Goal: Task Accomplishment & Management: Complete application form

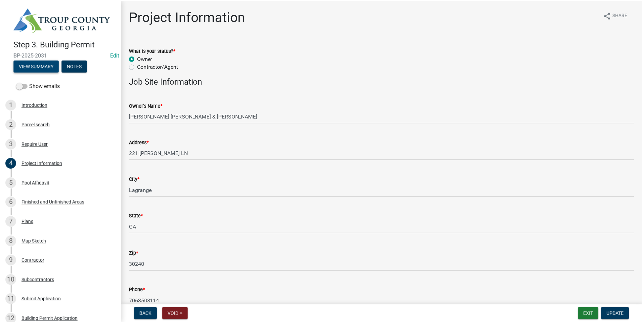
scroll to position [36, 0]
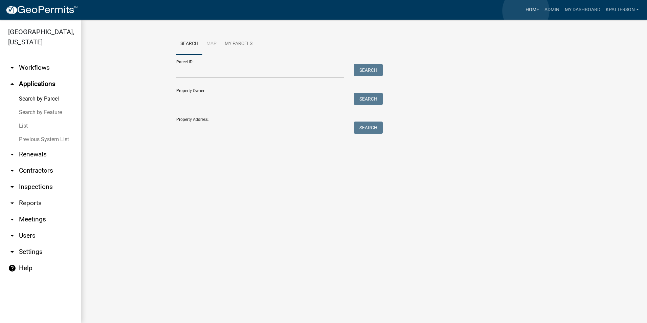
click at [526, 11] on link "Home" at bounding box center [532, 9] width 19 height 13
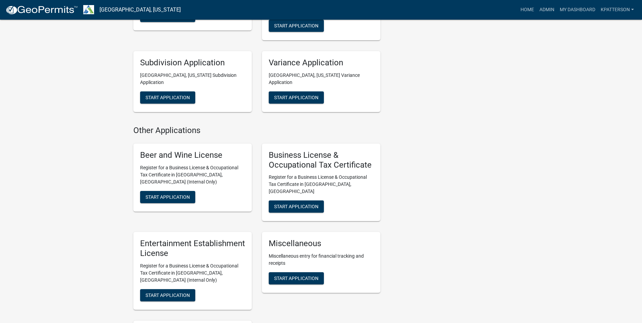
scroll to position [474, 0]
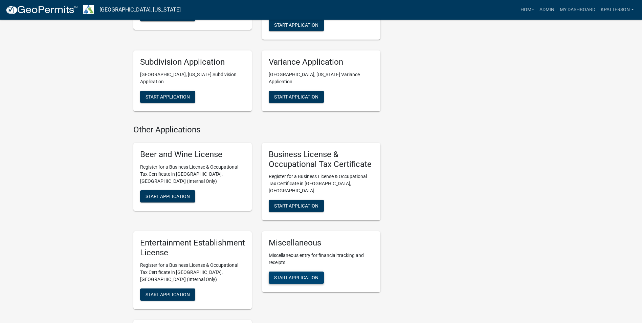
click at [305, 275] on span "Start Application" at bounding box center [296, 277] width 44 height 5
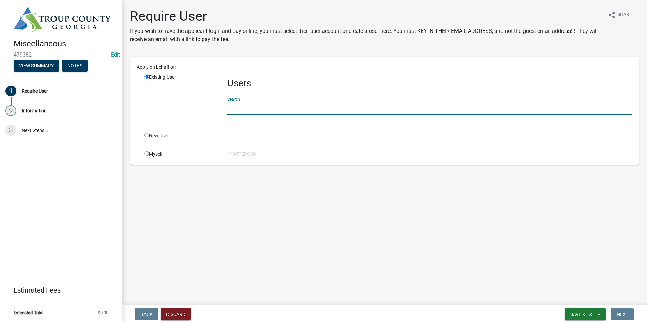
click at [240, 107] on input "text" at bounding box center [429, 108] width 405 height 14
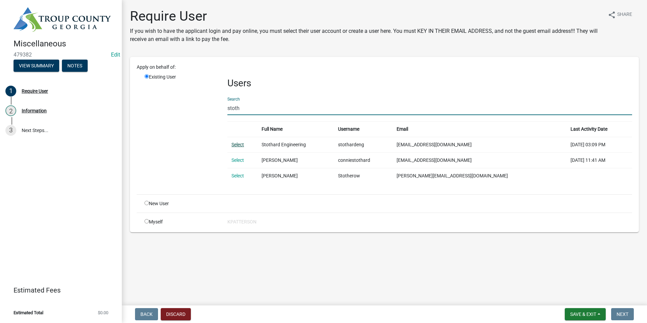
type input "stoth"
click at [236, 145] on link "Select" at bounding box center [238, 144] width 13 height 5
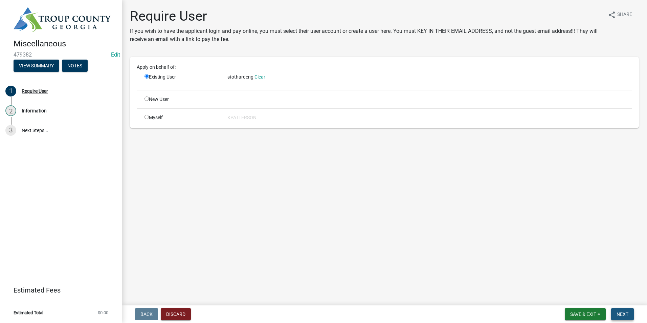
click at [621, 314] on span "Next" at bounding box center [623, 313] width 12 height 5
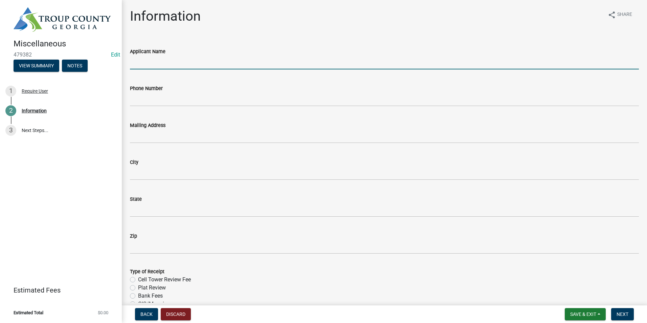
click at [162, 64] on input "Applicant Name" at bounding box center [384, 63] width 509 height 14
type input "Stothard Surveying Inc."
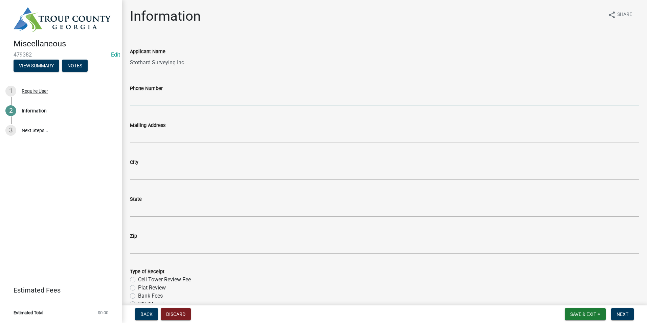
click at [164, 97] on input "Phone Number" at bounding box center [384, 99] width 509 height 14
type input "[PHONE_NUMBER]"
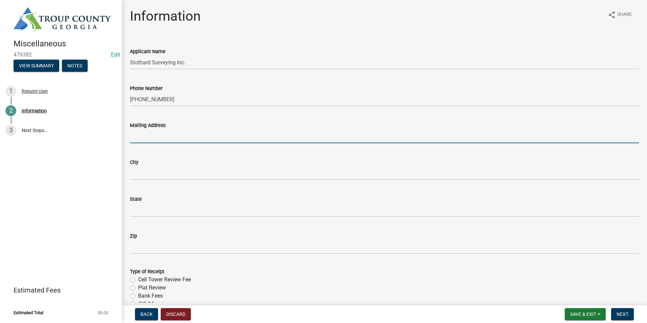
click at [175, 139] on input "Mailing Address" at bounding box center [384, 136] width 509 height 14
type input "1008 [PERSON_NAME] St."
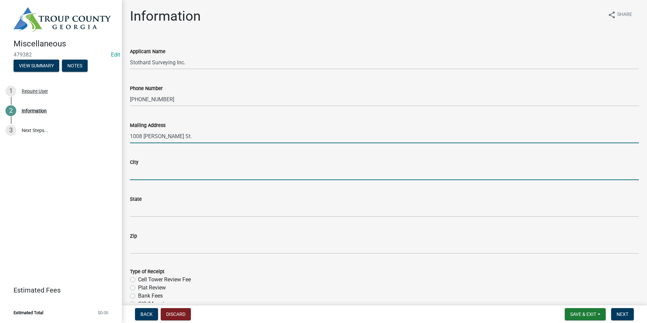
type input "LaGrange"
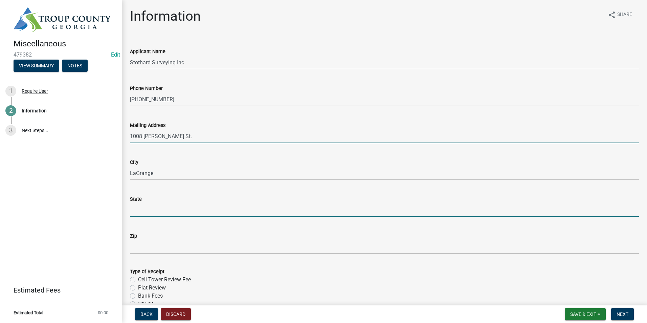
type input "GA"
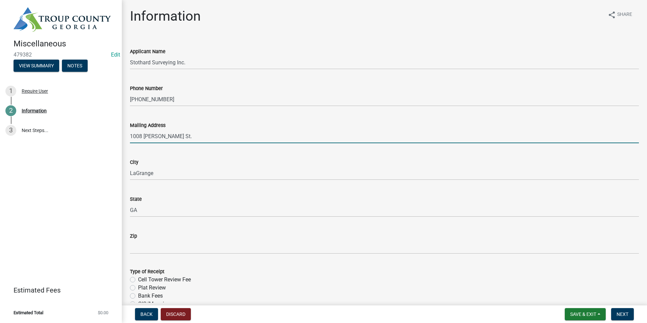
type input "30241"
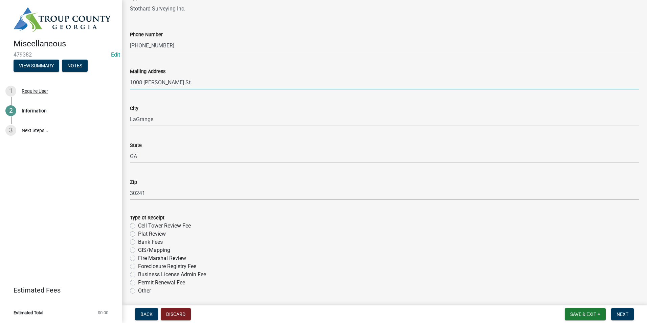
scroll to position [68, 0]
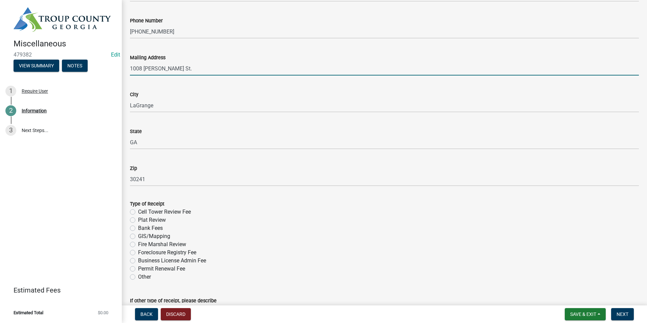
click at [138, 218] on label "Plat Review" at bounding box center [152, 220] width 28 height 8
click at [138, 218] on input "Plat Review" at bounding box center [140, 218] width 4 height 4
radio input "true"
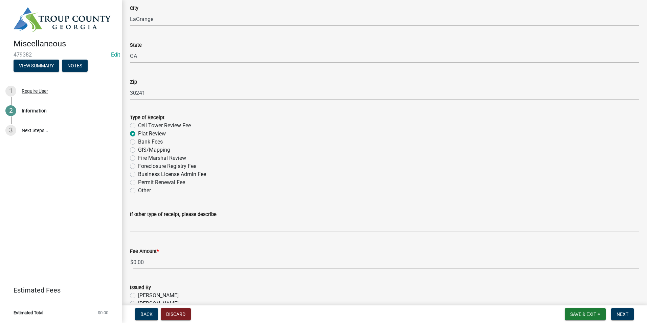
scroll to position [169, 0]
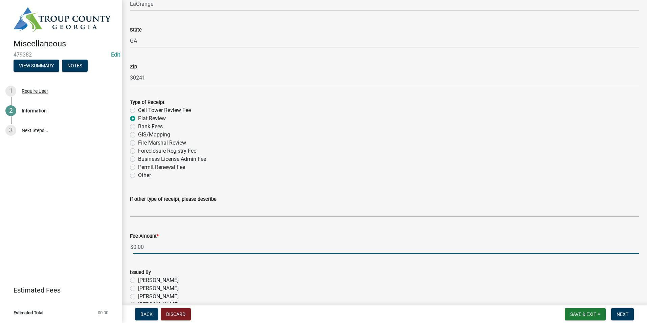
drag, startPoint x: 158, startPoint y: 249, endPoint x: 116, endPoint y: 250, distance: 41.7
click at [119, 256] on div "Miscellaneous 479382 Edit View Summary Notes 1 Require User 2 Information 3 Nex…" at bounding box center [323, 161] width 647 height 323
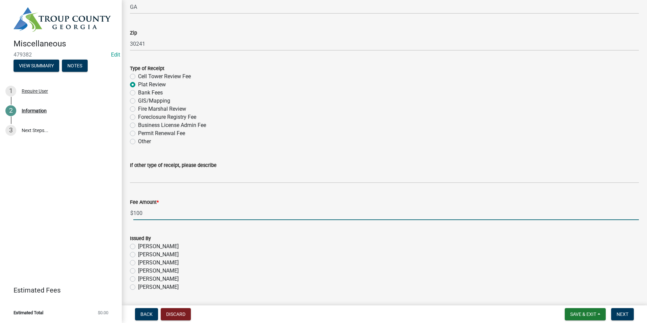
scroll to position [237, 0]
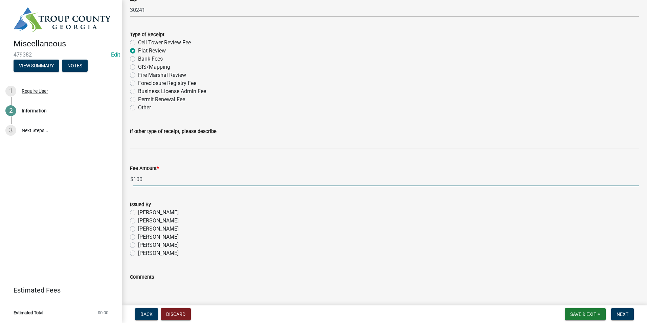
type input "100"
click at [131, 250] on div "[PERSON_NAME]" at bounding box center [384, 253] width 509 height 8
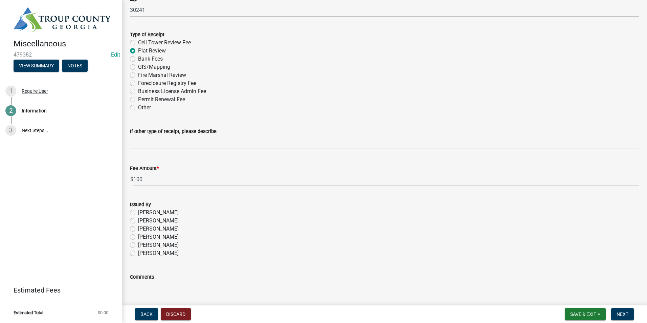
click at [138, 255] on label "[PERSON_NAME]" at bounding box center [158, 253] width 41 height 8
click at [138, 254] on input "[PERSON_NAME]" at bounding box center [140, 251] width 4 height 4
radio input "true"
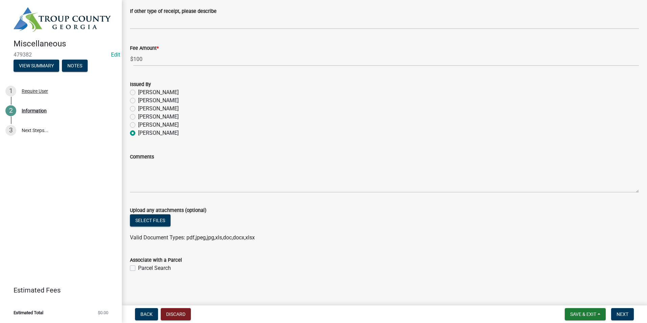
scroll to position [359, 0]
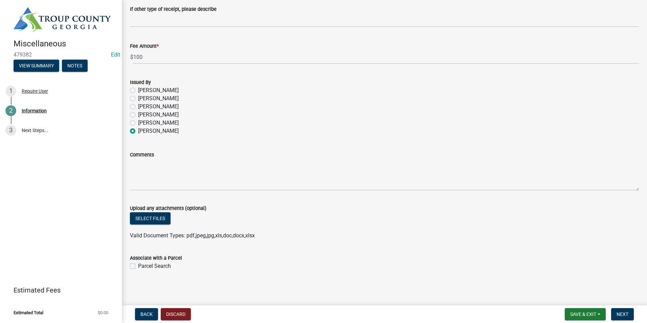
click at [138, 267] on label "Parcel Search" at bounding box center [154, 266] width 33 height 8
click at [138, 266] on input "Parcel Search" at bounding box center [140, 264] width 4 height 4
checkbox input "true"
click at [623, 314] on span "Next" at bounding box center [623, 313] width 12 height 5
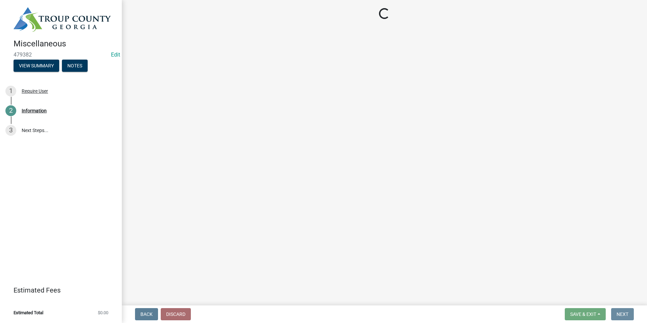
scroll to position [0, 0]
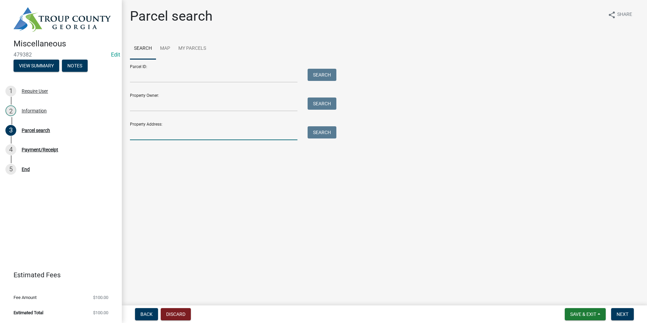
click at [222, 134] on input "Property Address:" at bounding box center [214, 133] width 168 height 14
click at [152, 81] on input "Parcel ID:" at bounding box center [214, 76] width 168 height 14
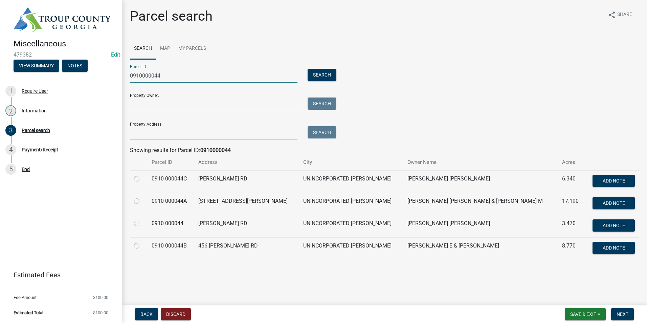
click at [336, 43] on ul "Search Map My Parcels" at bounding box center [384, 48] width 509 height 21
click at [183, 73] on input "0910000044" at bounding box center [214, 76] width 168 height 14
click at [156, 75] on input "0910000044" at bounding box center [214, 76] width 168 height 14
type input "5"
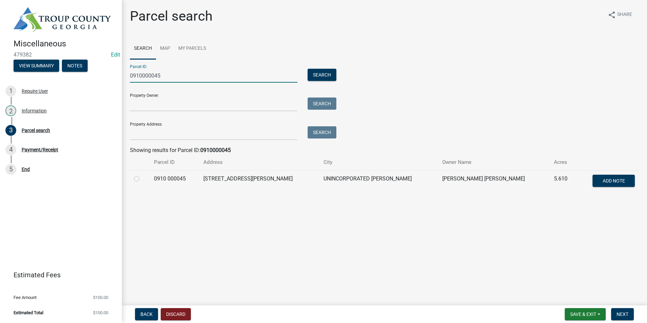
type input "0910000045"
click at [142, 175] on label at bounding box center [142, 175] width 0 height 0
click at [142, 179] on 000045 "radio" at bounding box center [144, 177] width 4 height 4
radio 000045 "true"
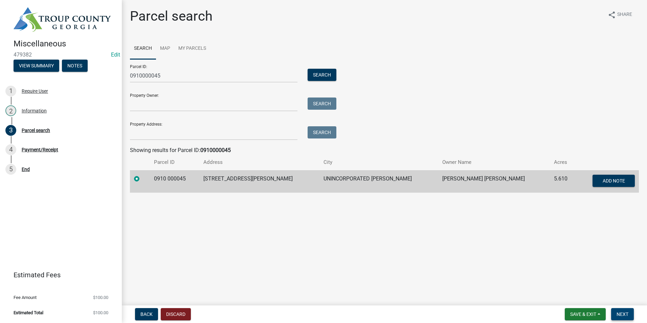
click at [626, 317] on span "Next" at bounding box center [623, 313] width 12 height 5
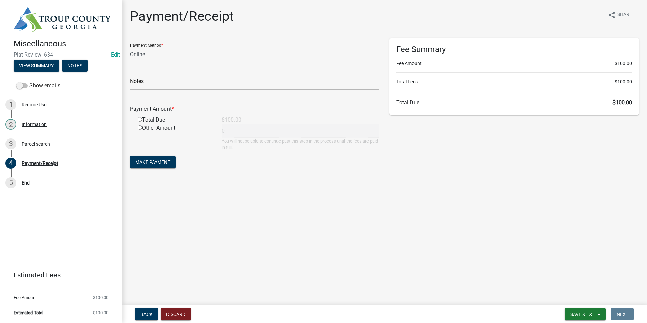
click at [163, 51] on select "Credit Card POS Check Cash Online" at bounding box center [255, 54] width 250 height 14
select select "1: 0"
click at [130, 47] on select "Credit Card POS Check Cash Online" at bounding box center [255, 54] width 250 height 14
click at [161, 85] on input "text" at bounding box center [255, 83] width 250 height 14
type input "2113"
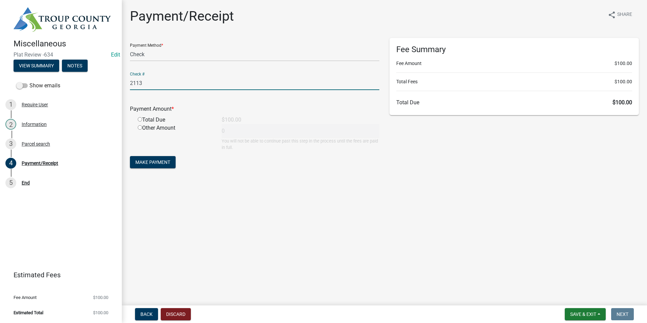
click at [138, 119] on input "radio" at bounding box center [140, 119] width 4 height 4
radio input "true"
type input "100"
click at [156, 160] on span "Make Payment" at bounding box center [152, 161] width 35 height 5
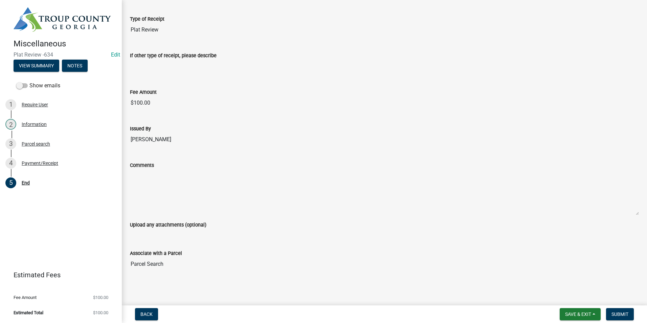
scroll to position [298, 0]
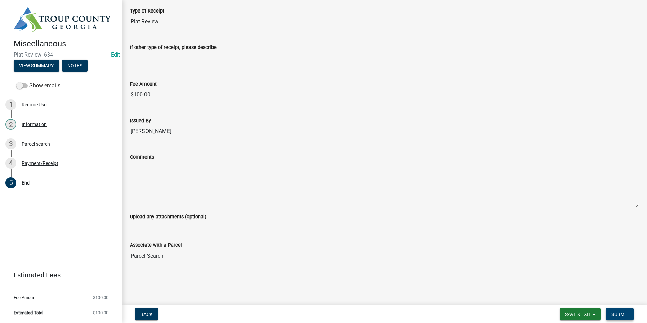
click at [612, 312] on span "Submit" at bounding box center [620, 313] width 17 height 5
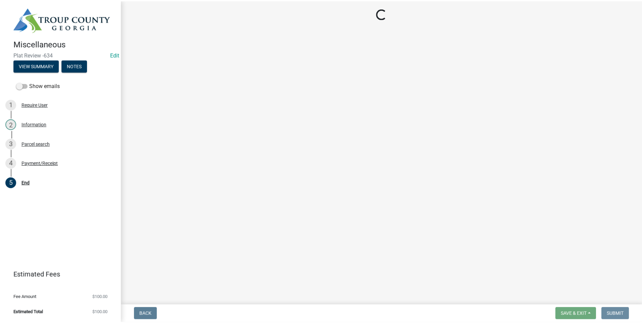
scroll to position [0, 0]
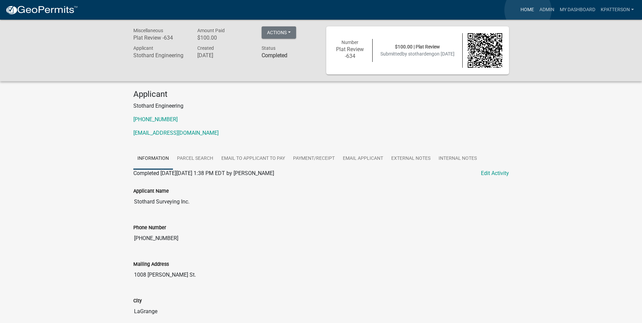
click at [528, 10] on link "Home" at bounding box center [527, 9] width 19 height 13
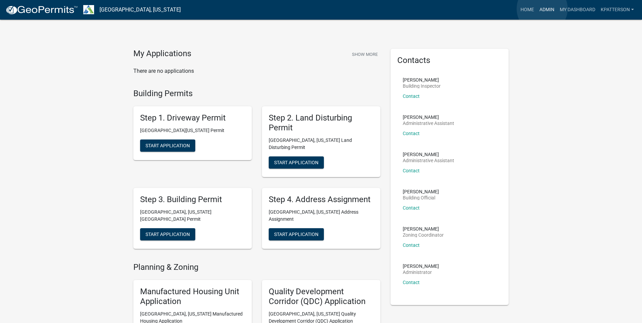
click at [542, 9] on link "Admin" at bounding box center [547, 9] width 20 height 13
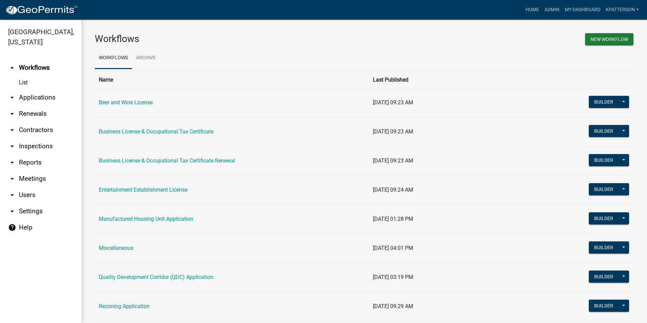
click at [29, 89] on link "arrow_drop_down Applications" at bounding box center [40, 97] width 81 height 16
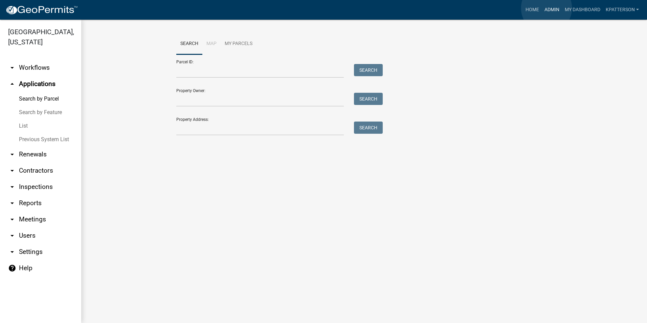
click at [547, 8] on link "Admin" at bounding box center [552, 9] width 20 height 13
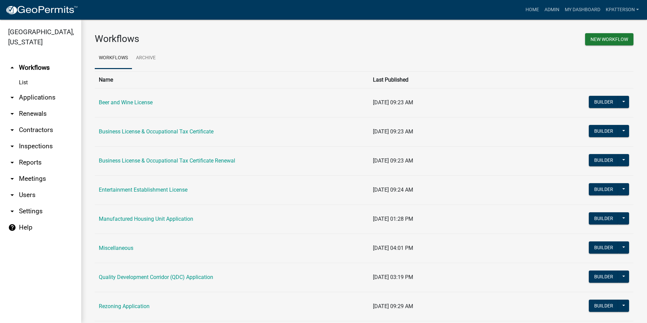
click at [23, 89] on link "arrow_drop_down Applications" at bounding box center [40, 97] width 81 height 16
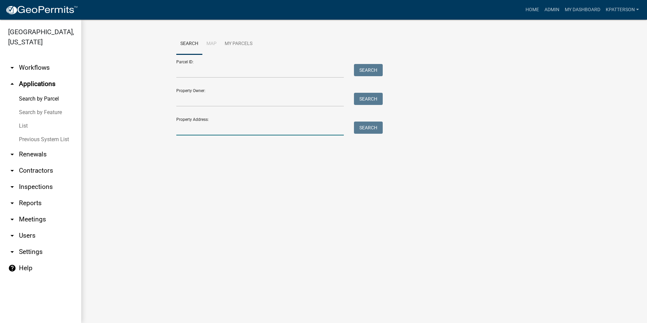
click at [287, 125] on input "Property Address:" at bounding box center [260, 129] width 168 height 14
type input "6"
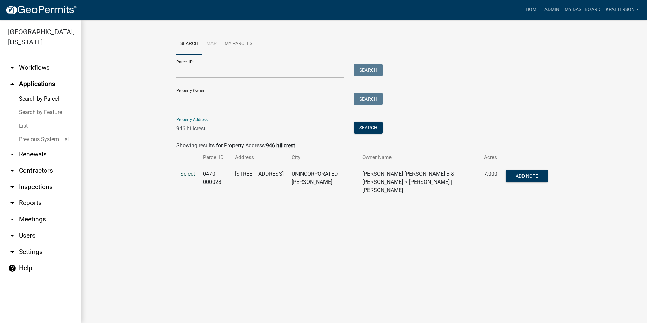
type input "946 hillcrest"
click at [193, 174] on span "Select" at bounding box center [187, 174] width 15 height 6
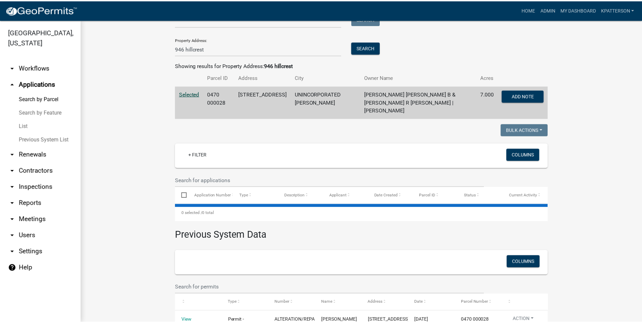
scroll to position [91, 0]
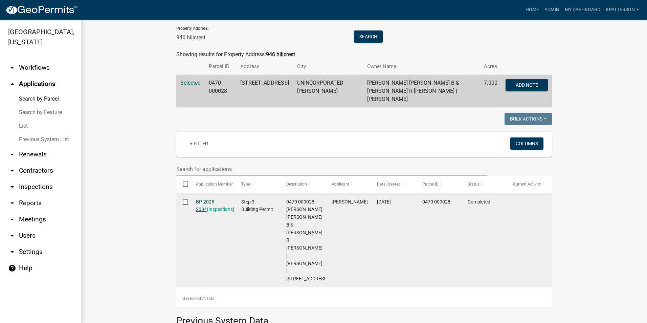
click at [209, 199] on link "BP-2025-2084" at bounding box center [206, 205] width 20 height 13
